Goal: Information Seeking & Learning: Learn about a topic

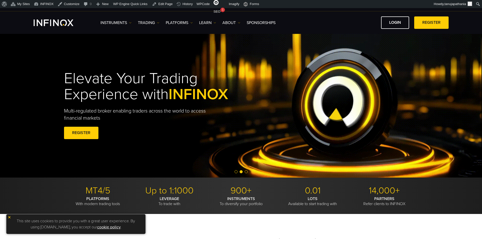
click at [243, 146] on div "Elevate Your Trading Experience with INFINOX Multi-regulated broker enabling tr…" at bounding box center [158, 105] width 188 height 85
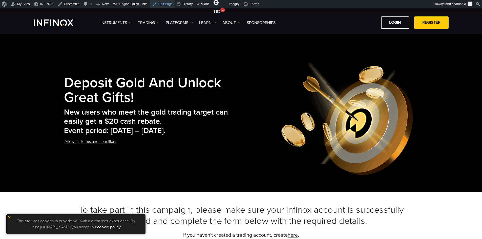
click at [164, 5] on link "Edit Page" at bounding box center [162, 4] width 25 height 8
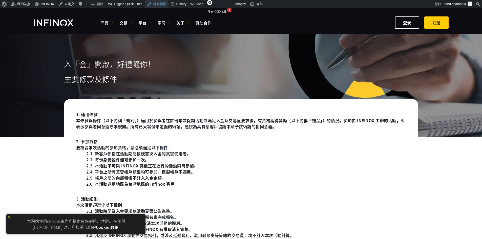
click at [156, 2] on link "编辑页面" at bounding box center [157, 4] width 24 height 8
